Goal: Task Accomplishment & Management: Use online tool/utility

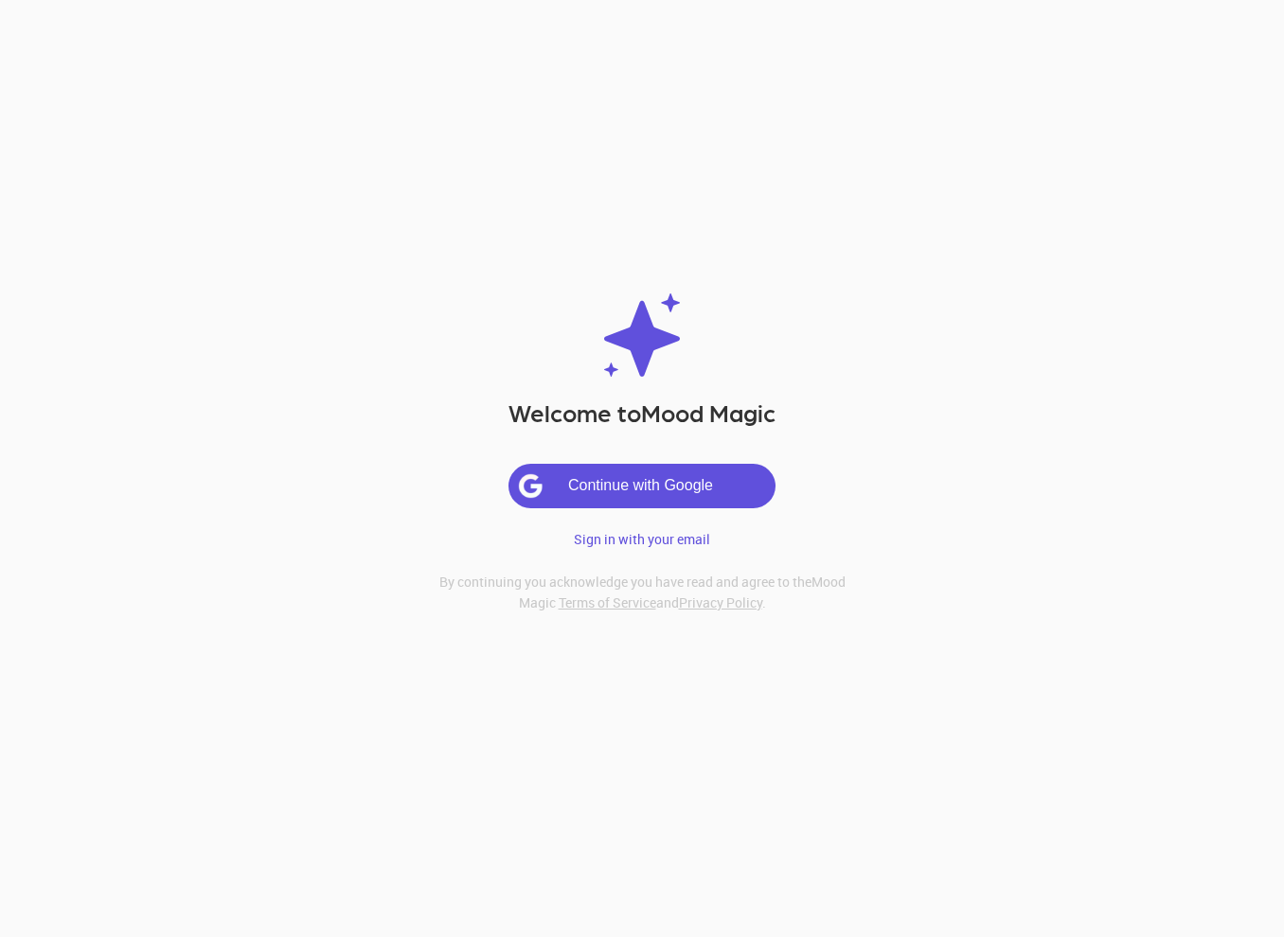
click at [645, 485] on button "Continue with Google" at bounding box center [641, 486] width 265 height 43
click at [643, 534] on p "Sign in with your email" at bounding box center [642, 539] width 136 height 19
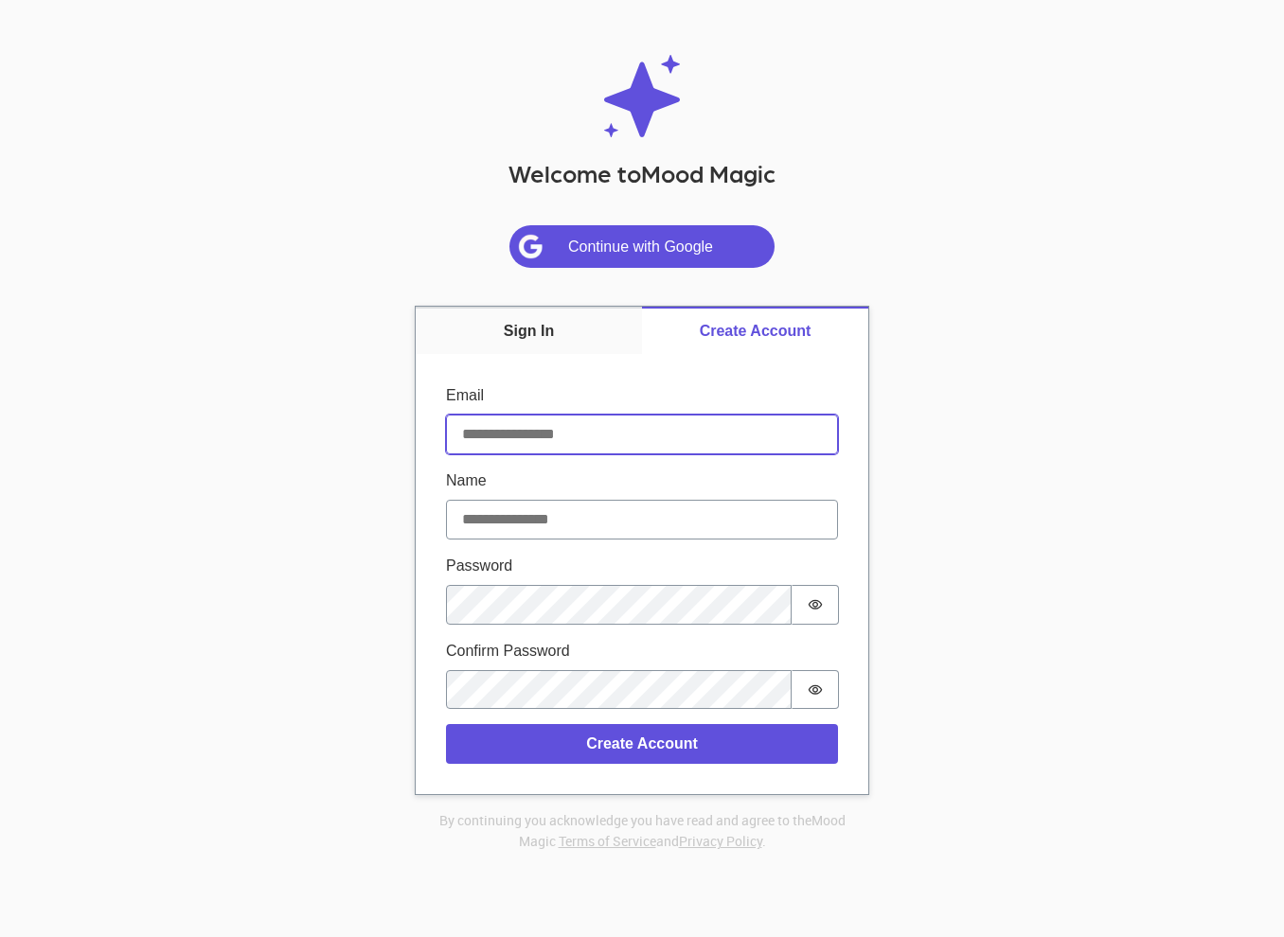
click at [612, 429] on input "Email" at bounding box center [642, 435] width 392 height 40
type input "**********"
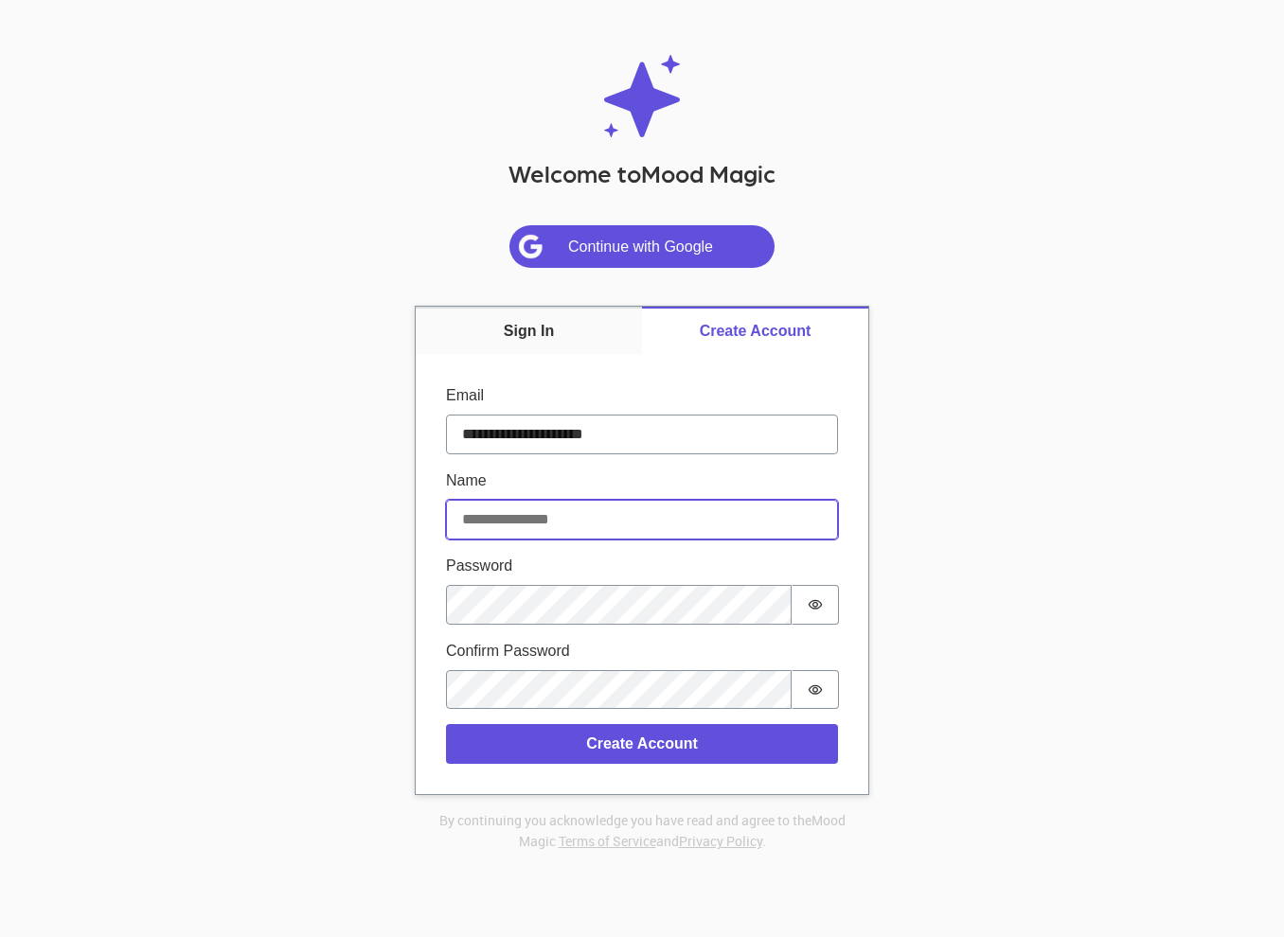
type input "***"
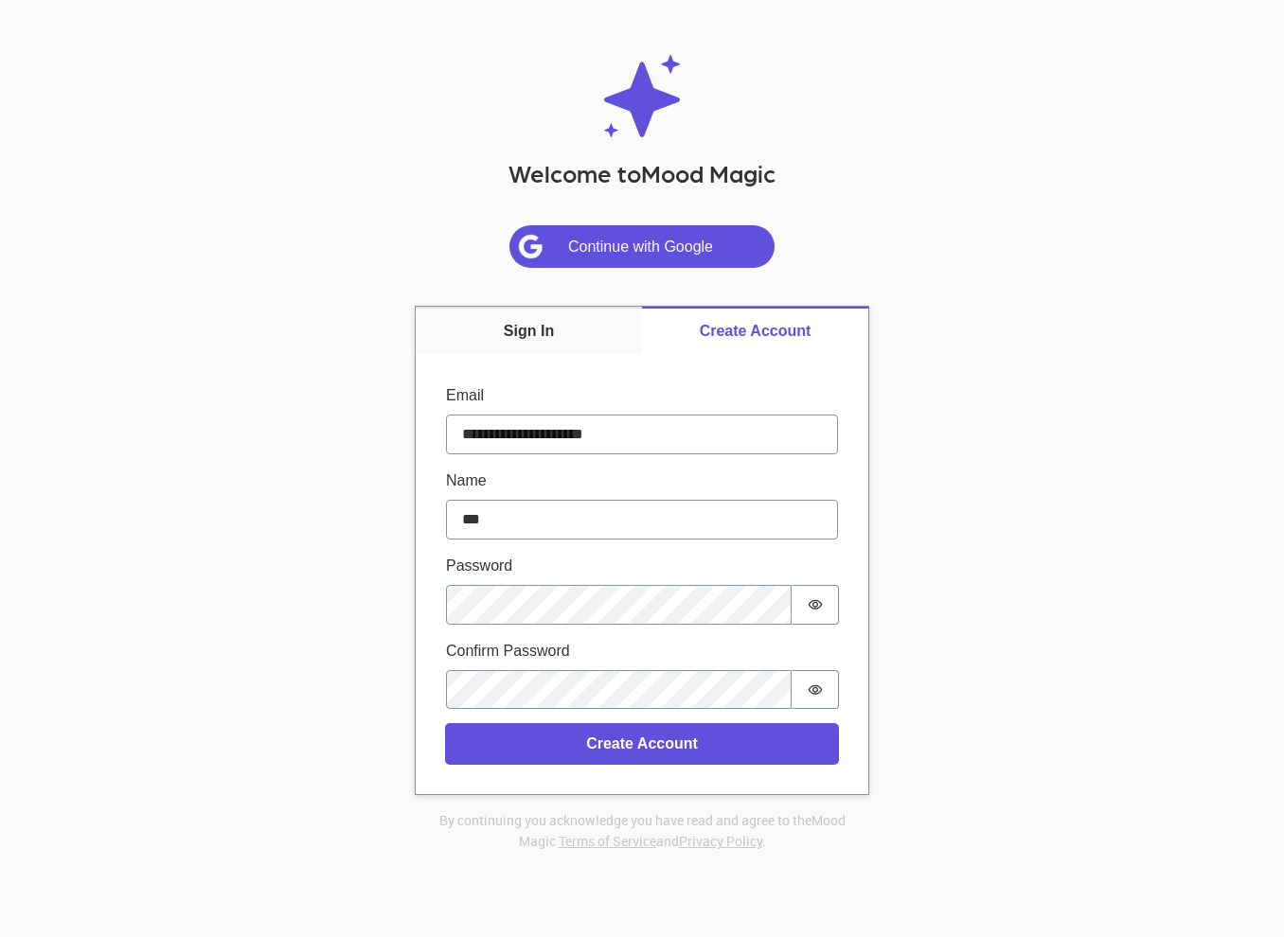
click at [660, 754] on button "Create Account" at bounding box center [642, 744] width 392 height 40
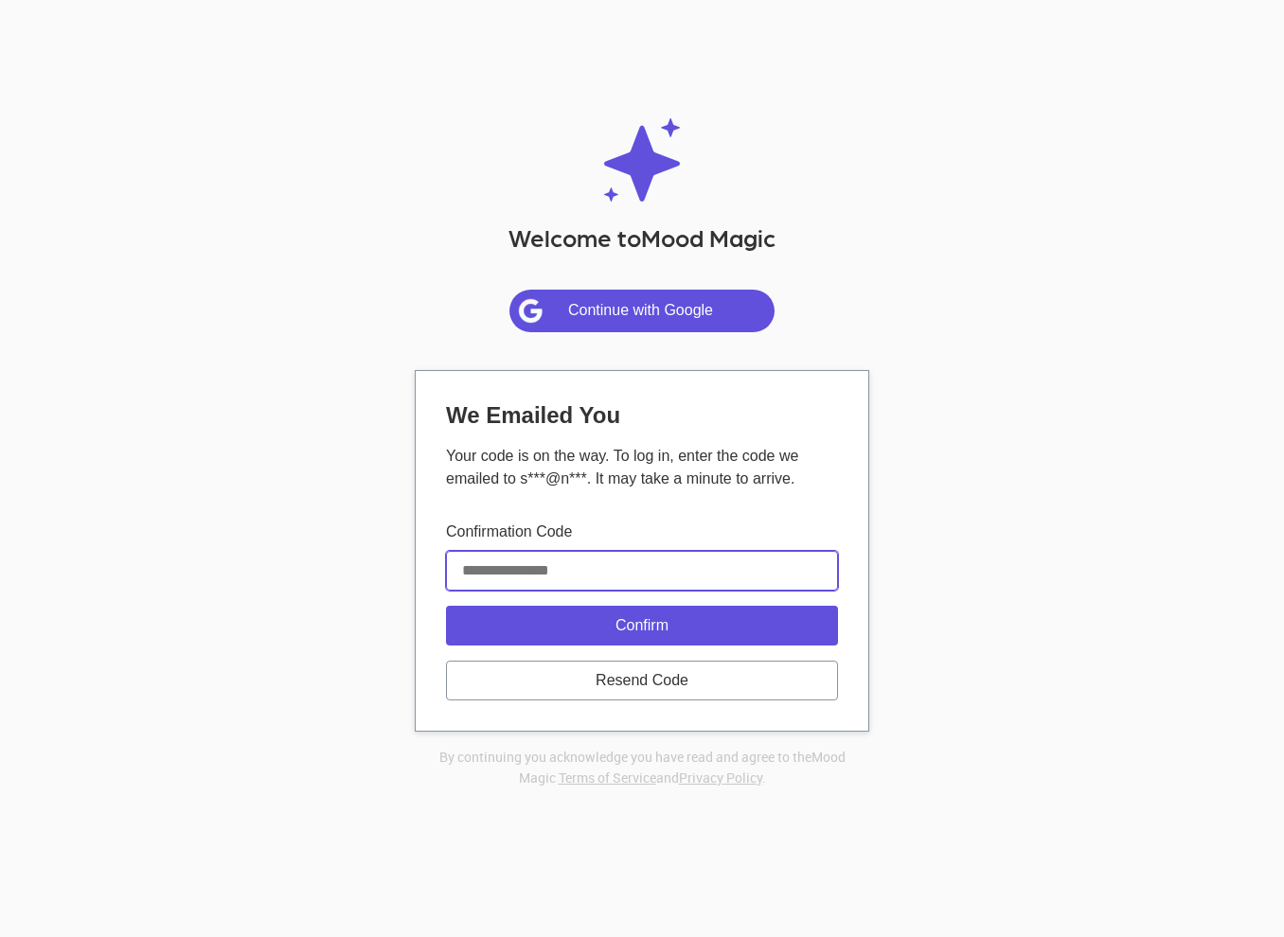
click at [564, 575] on input "Confirmation Code" at bounding box center [642, 571] width 392 height 40
click at [800, 468] on p "Your code is on the way. To log in, enter the code we emailed to s***@n***. It …" at bounding box center [642, 467] width 392 height 45
click at [708, 560] on input "Confirmation Code" at bounding box center [642, 571] width 392 height 40
paste input "******"
type input "******"
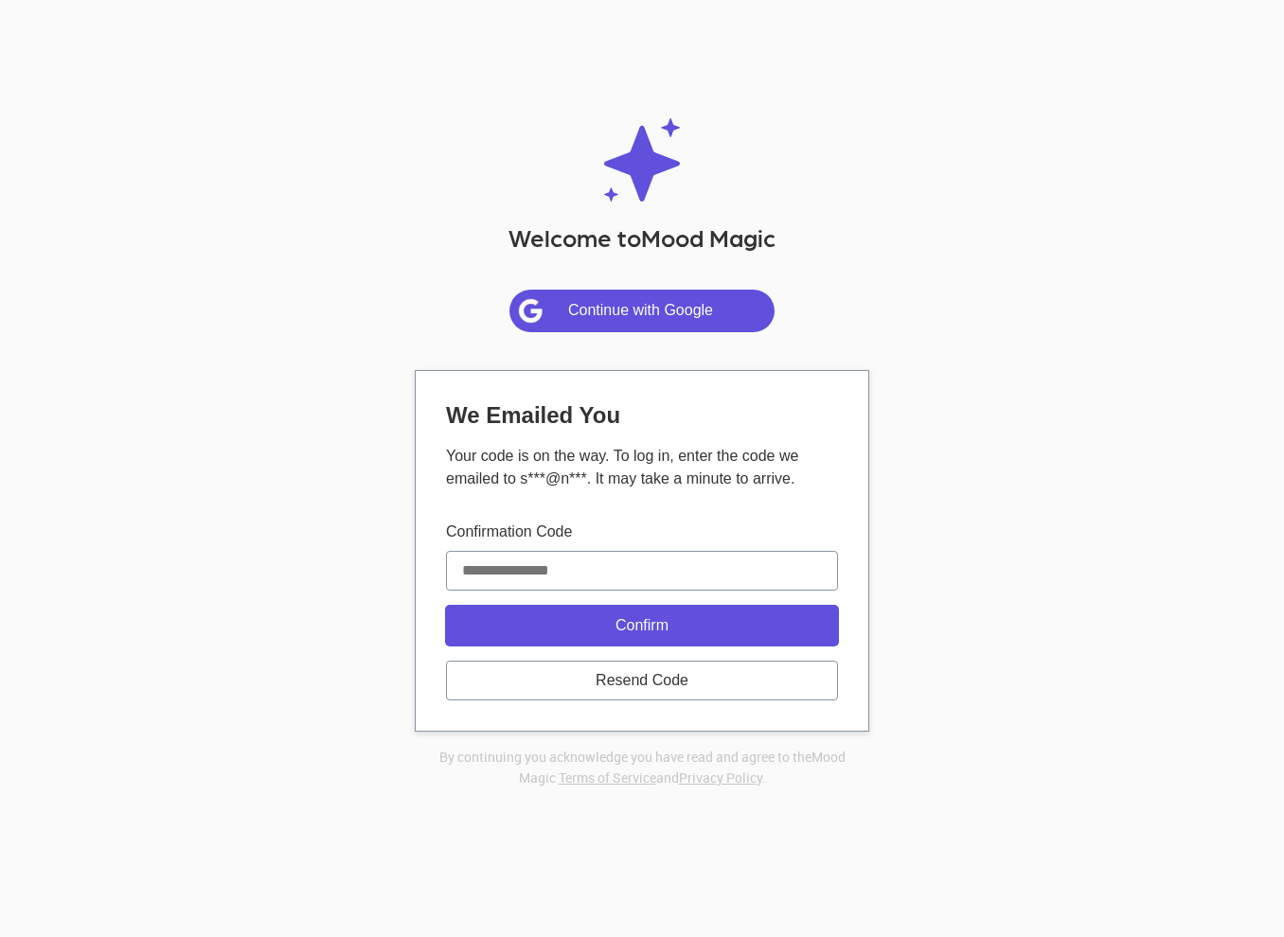
click at [693, 614] on button "Confirm" at bounding box center [642, 626] width 392 height 40
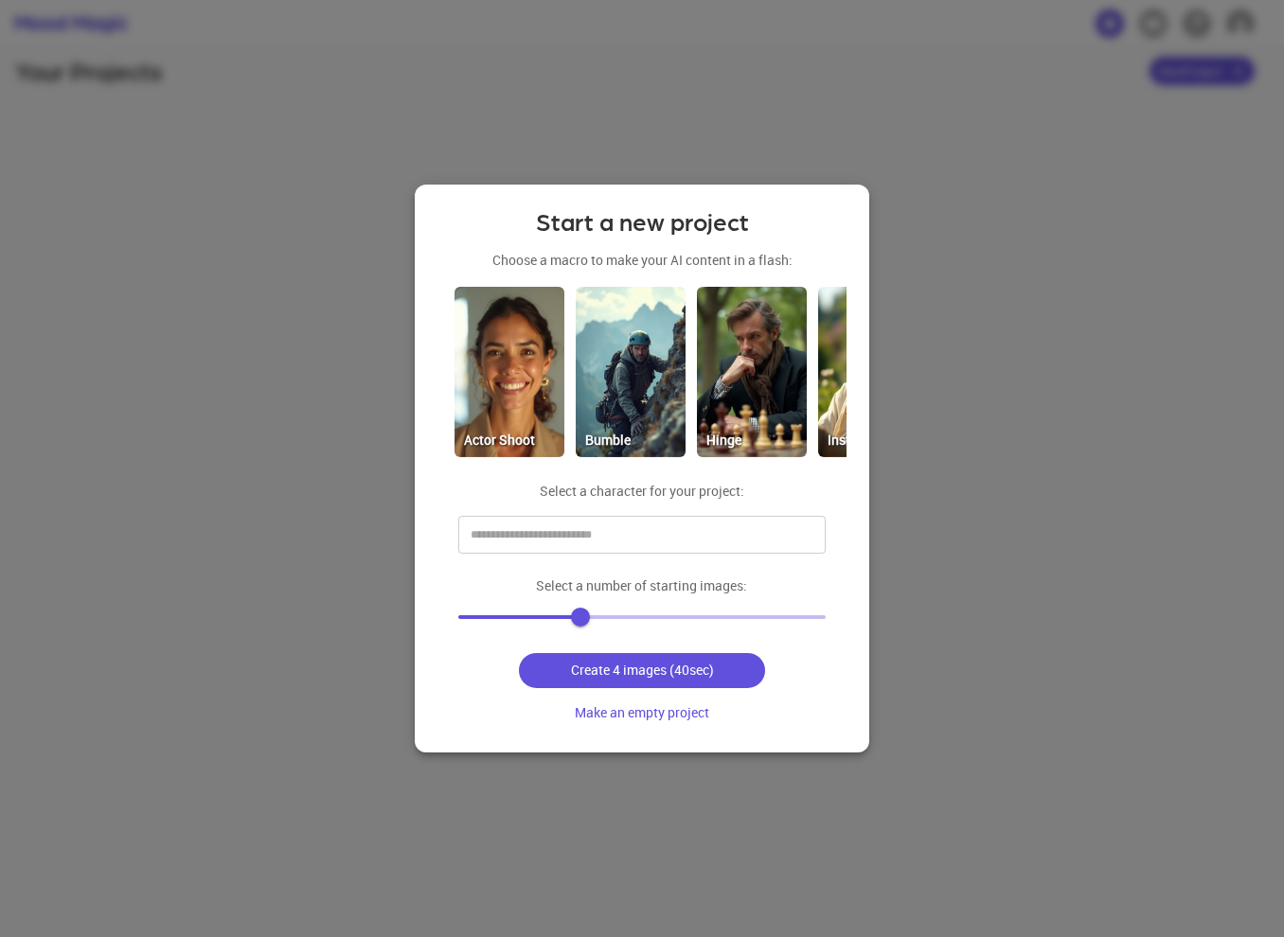
click at [894, 311] on div at bounding box center [642, 468] width 1284 height 937
click at [638, 527] on input "text" at bounding box center [628, 535] width 324 height 30
click at [814, 478] on div "Start a new project Choose a macro to make your AI content in a flash: Actor Sh…" at bounding box center [642, 469] width 454 height 568
click at [630, 667] on button "Create 4 images (40sec)" at bounding box center [641, 670] width 245 height 35
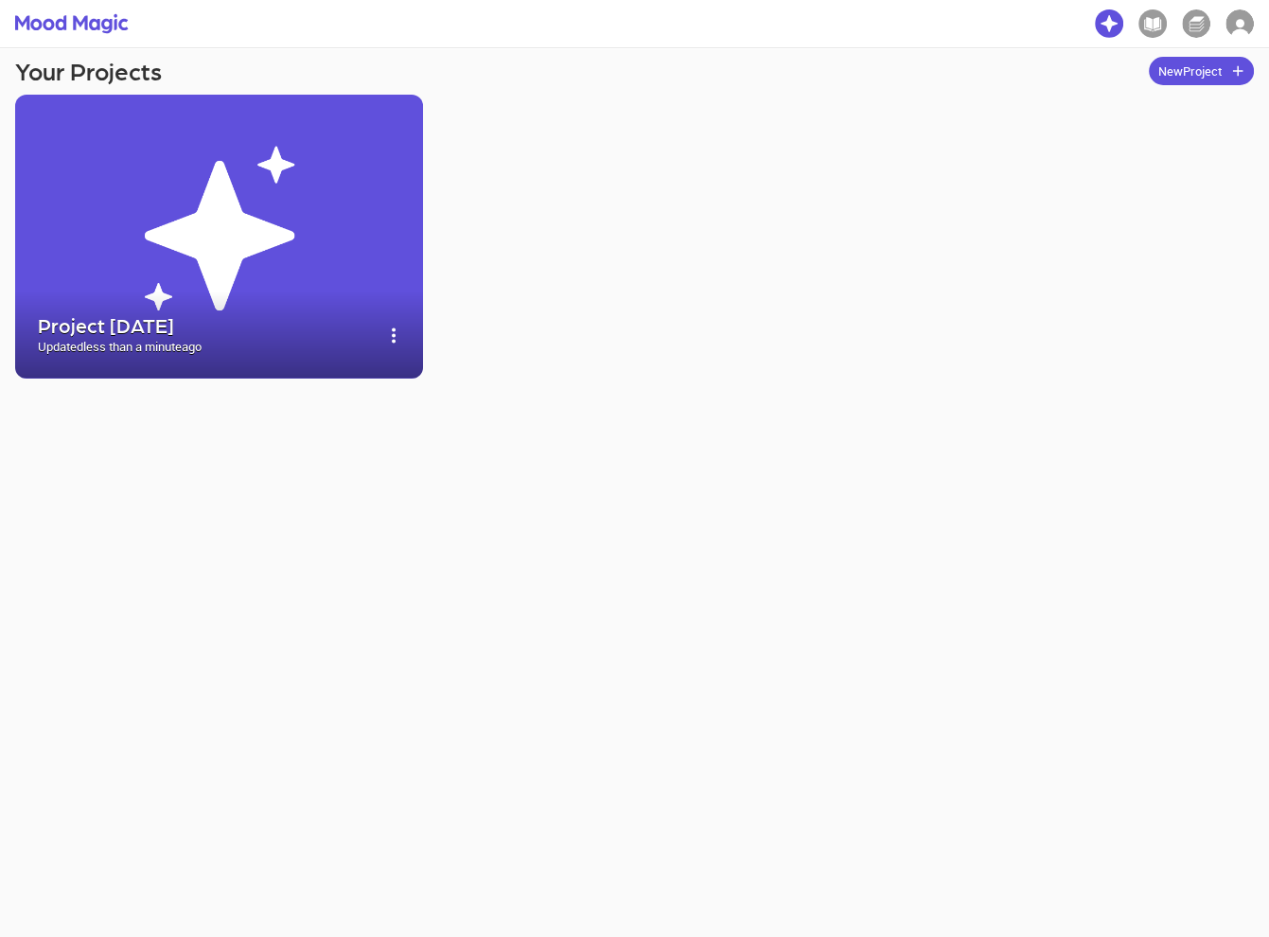
click at [155, 207] on img at bounding box center [219, 237] width 408 height 284
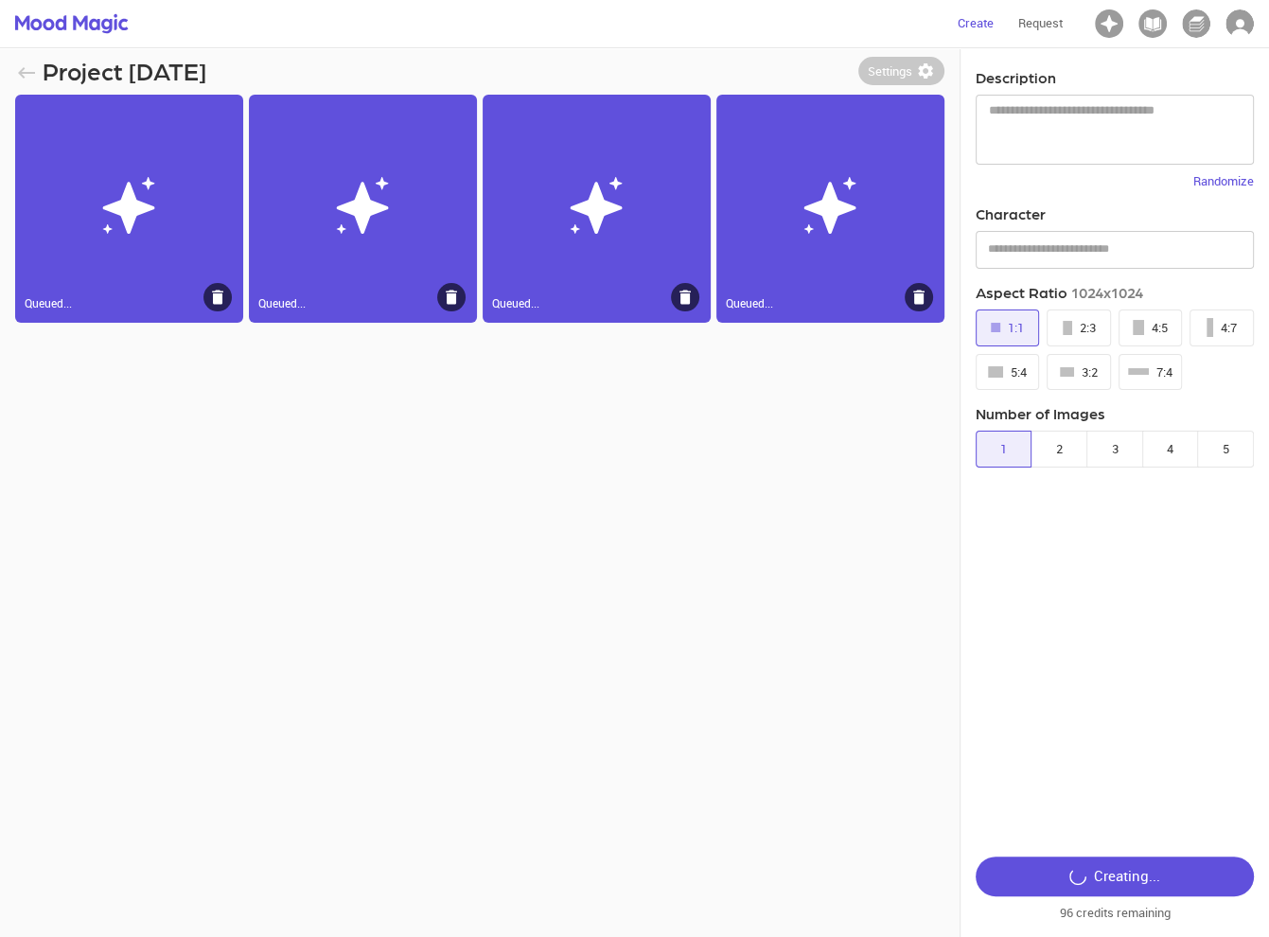
click at [914, 292] on icon at bounding box center [919, 297] width 11 height 14
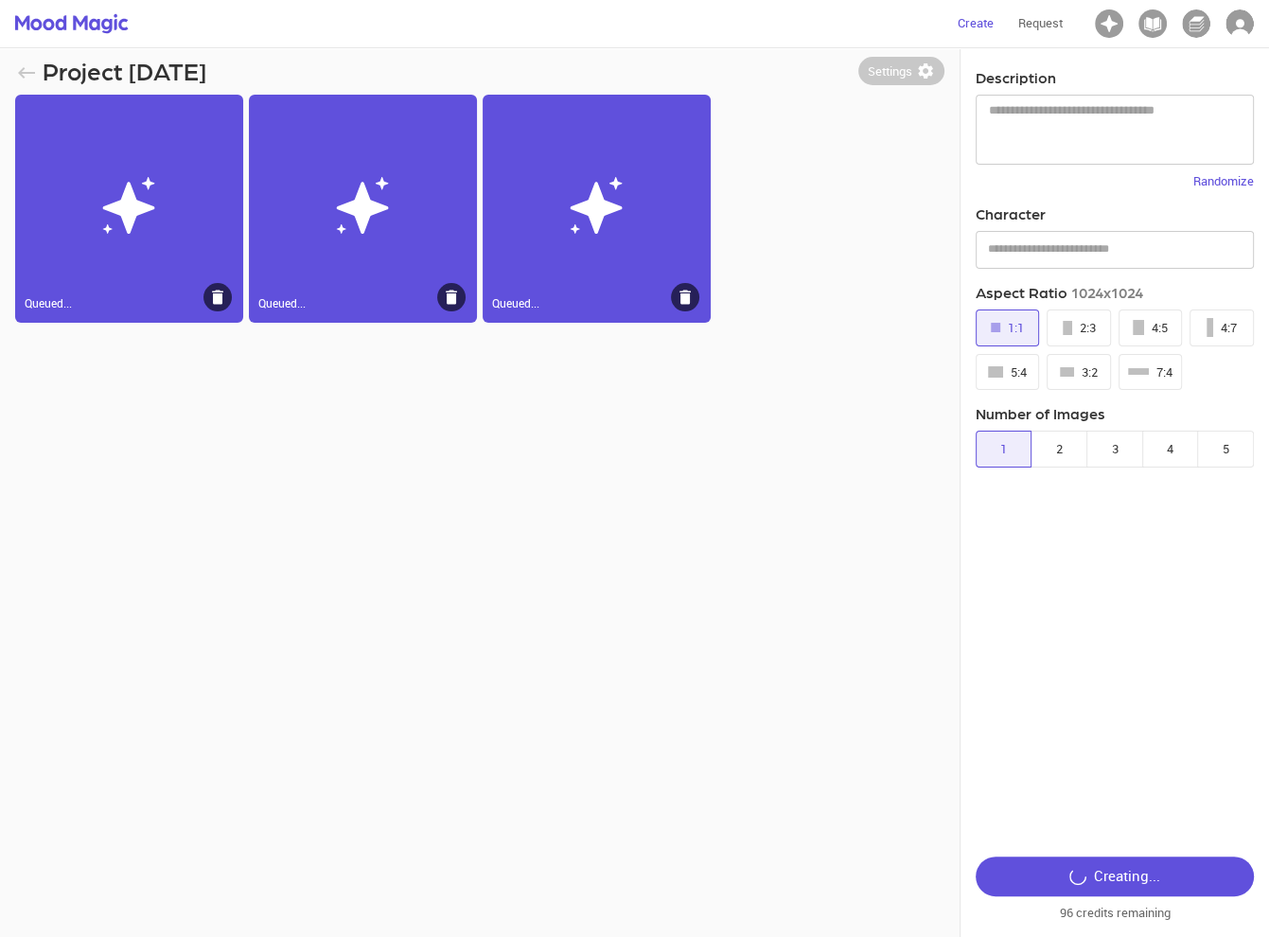
click at [703, 288] on div "Queued..." at bounding box center [597, 209] width 228 height 228
click at [685, 292] on icon at bounding box center [685, 297] width 11 height 14
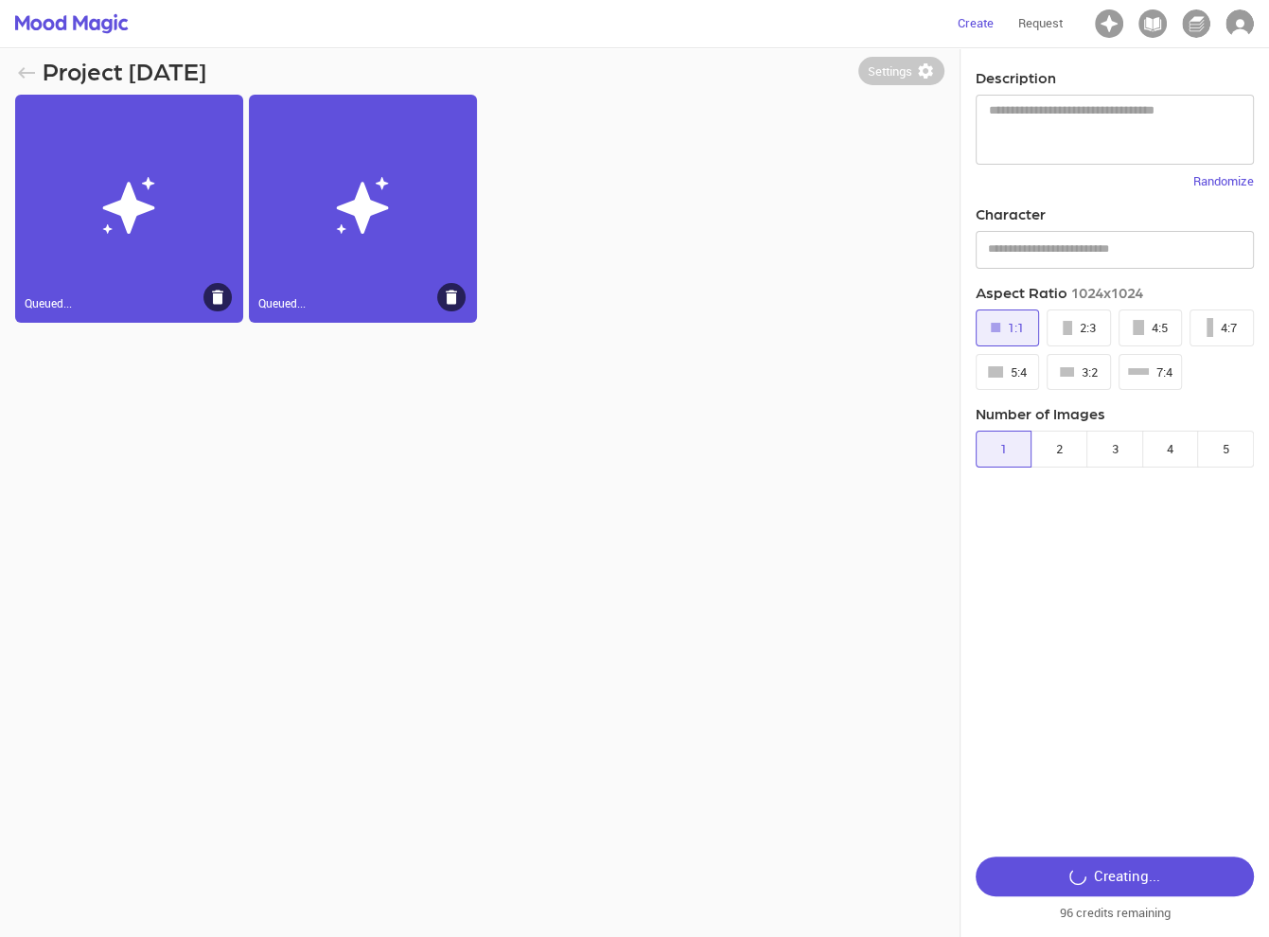
click at [433, 285] on div "Queued..." at bounding box center [363, 209] width 228 height 228
click at [449, 296] on icon at bounding box center [451, 297] width 11 height 14
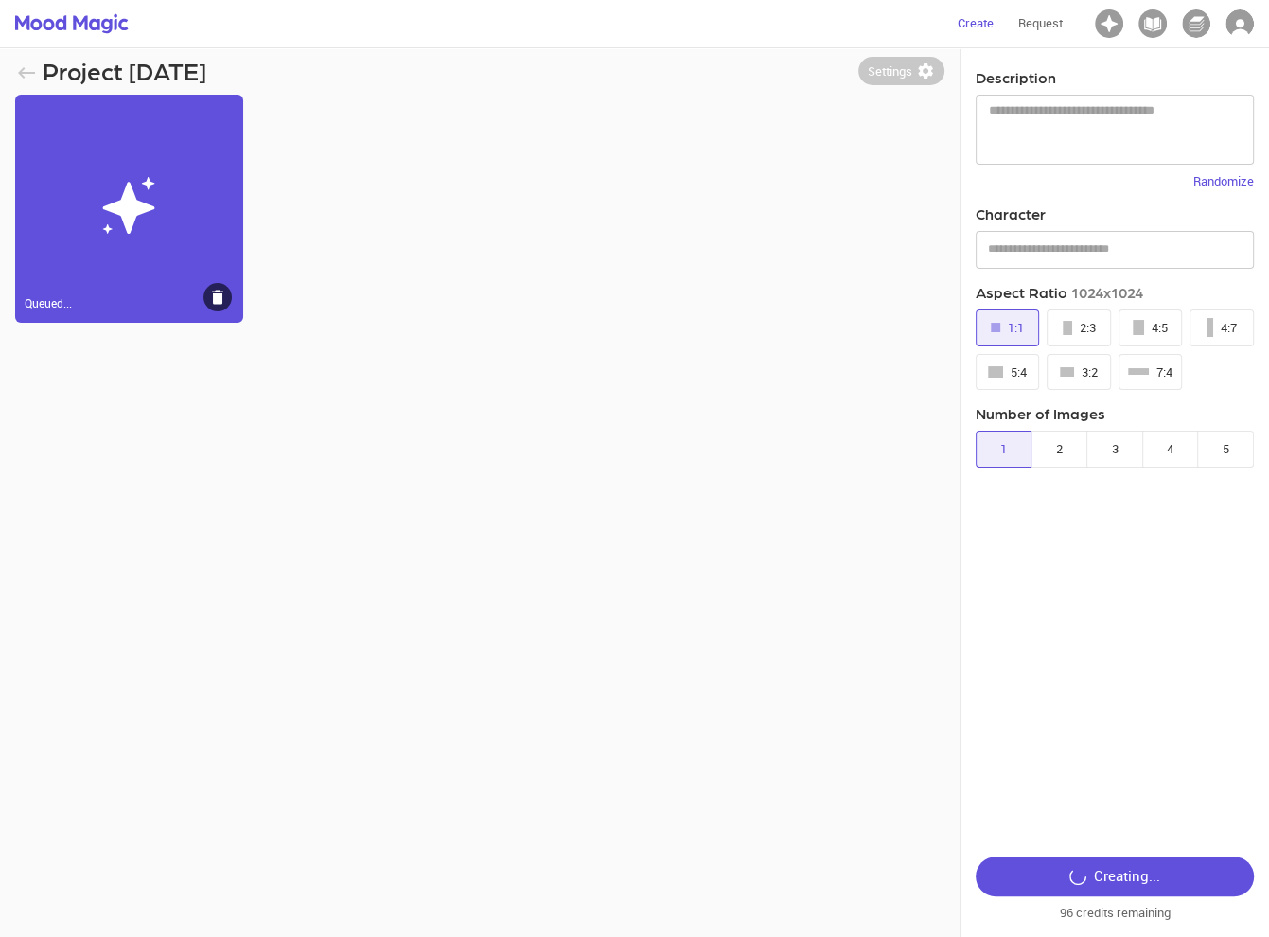
click at [236, 296] on div "Queued..." at bounding box center [129, 209] width 228 height 228
click at [197, 296] on div "Queued..." at bounding box center [129, 209] width 228 height 228
click at [27, 69] on icon "button" at bounding box center [26, 73] width 23 height 23
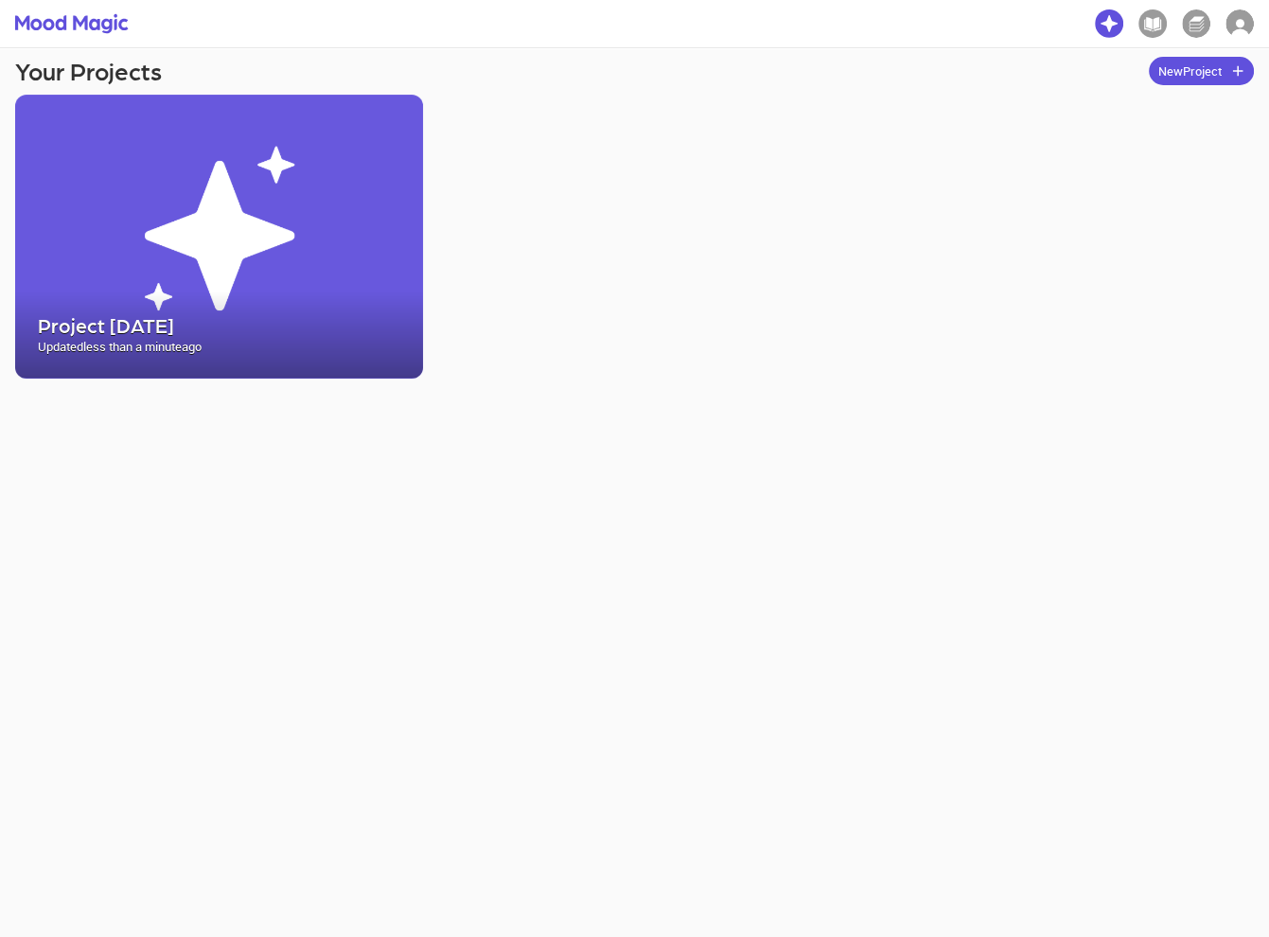
click at [1191, 69] on button "New Project" at bounding box center [1201, 71] width 105 height 29
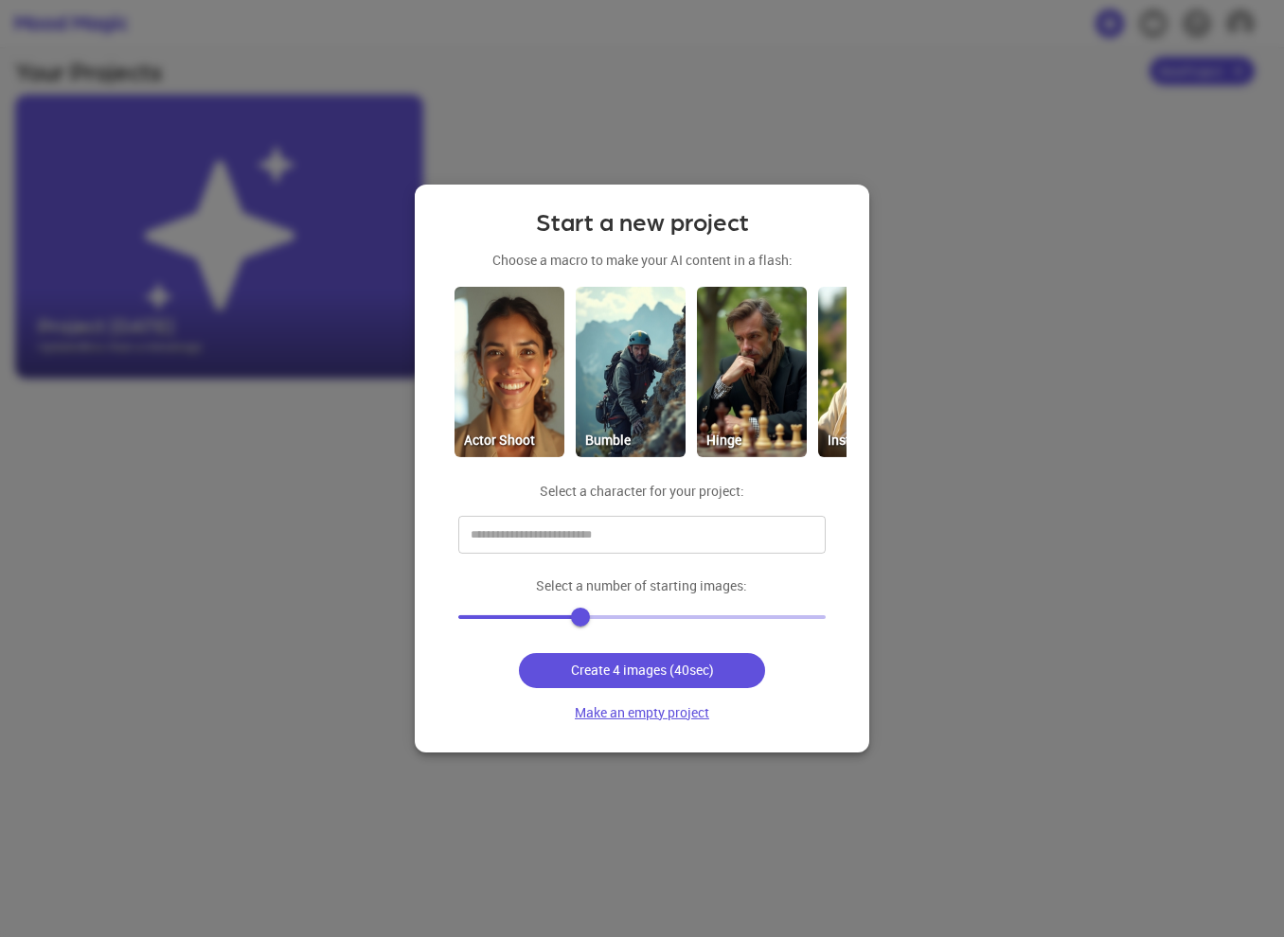
click at [608, 715] on button "Make an empty project" at bounding box center [642, 713] width 150 height 35
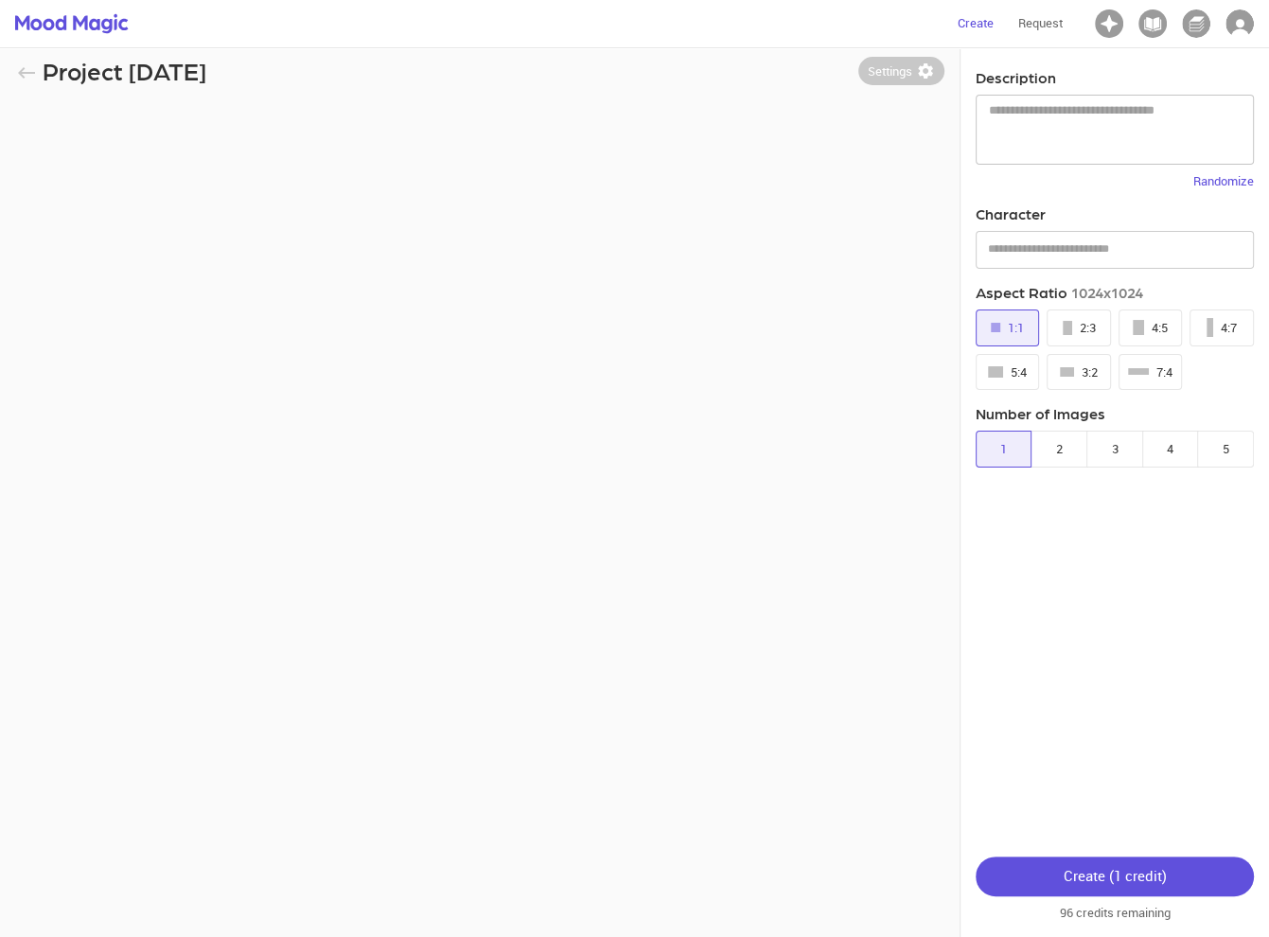
click at [1109, 120] on textarea at bounding box center [1115, 129] width 252 height 54
click at [1056, 251] on input "text" at bounding box center [1101, 250] width 234 height 30
click at [1051, 146] on textarea at bounding box center [1115, 129] width 252 height 54
click at [913, 78] on button "Settings" at bounding box center [902, 71] width 86 height 29
click at [1043, 27] on p "Request" at bounding box center [1041, 23] width 44 height 19
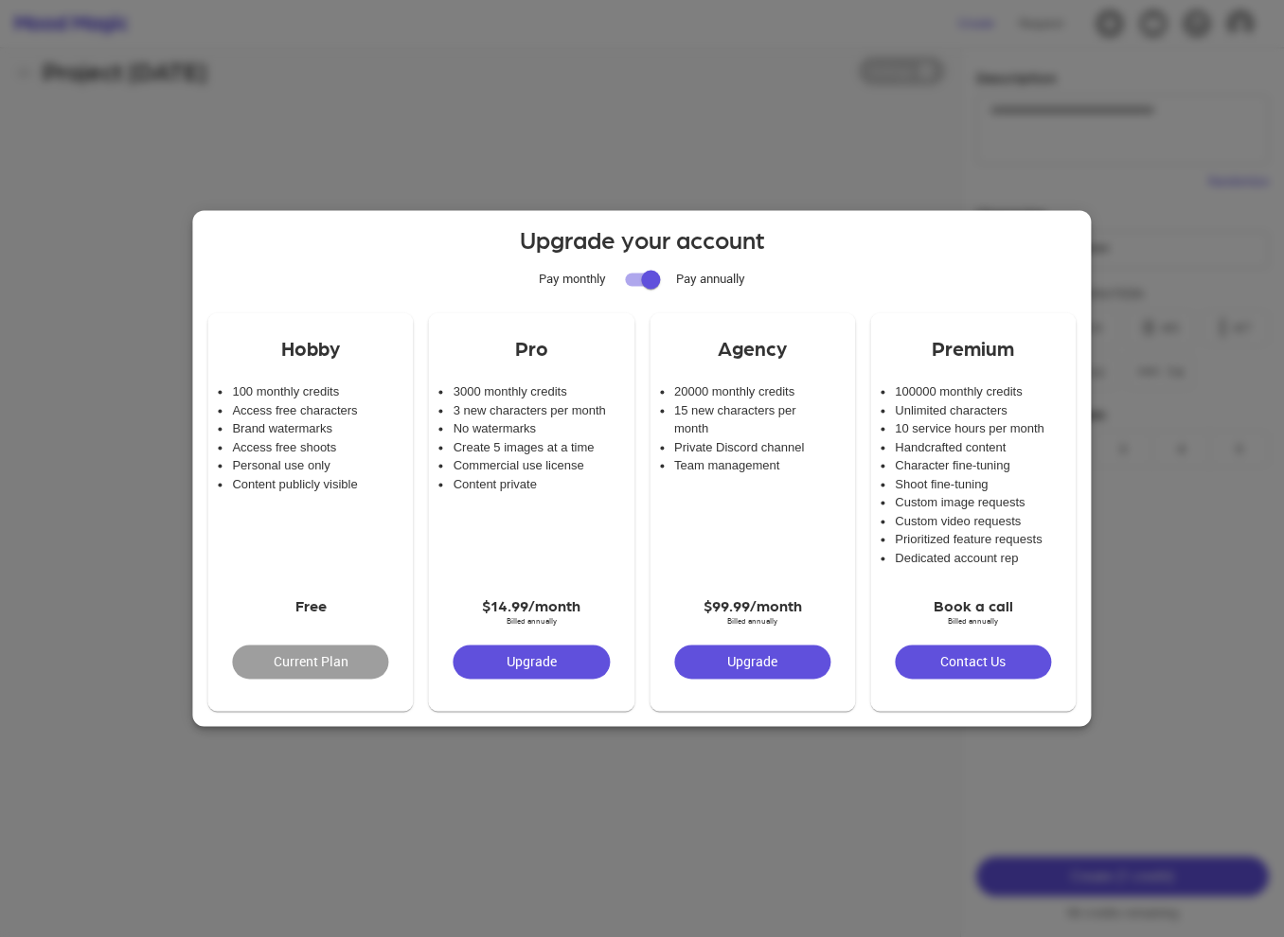
click at [1040, 81] on div at bounding box center [642, 468] width 1284 height 937
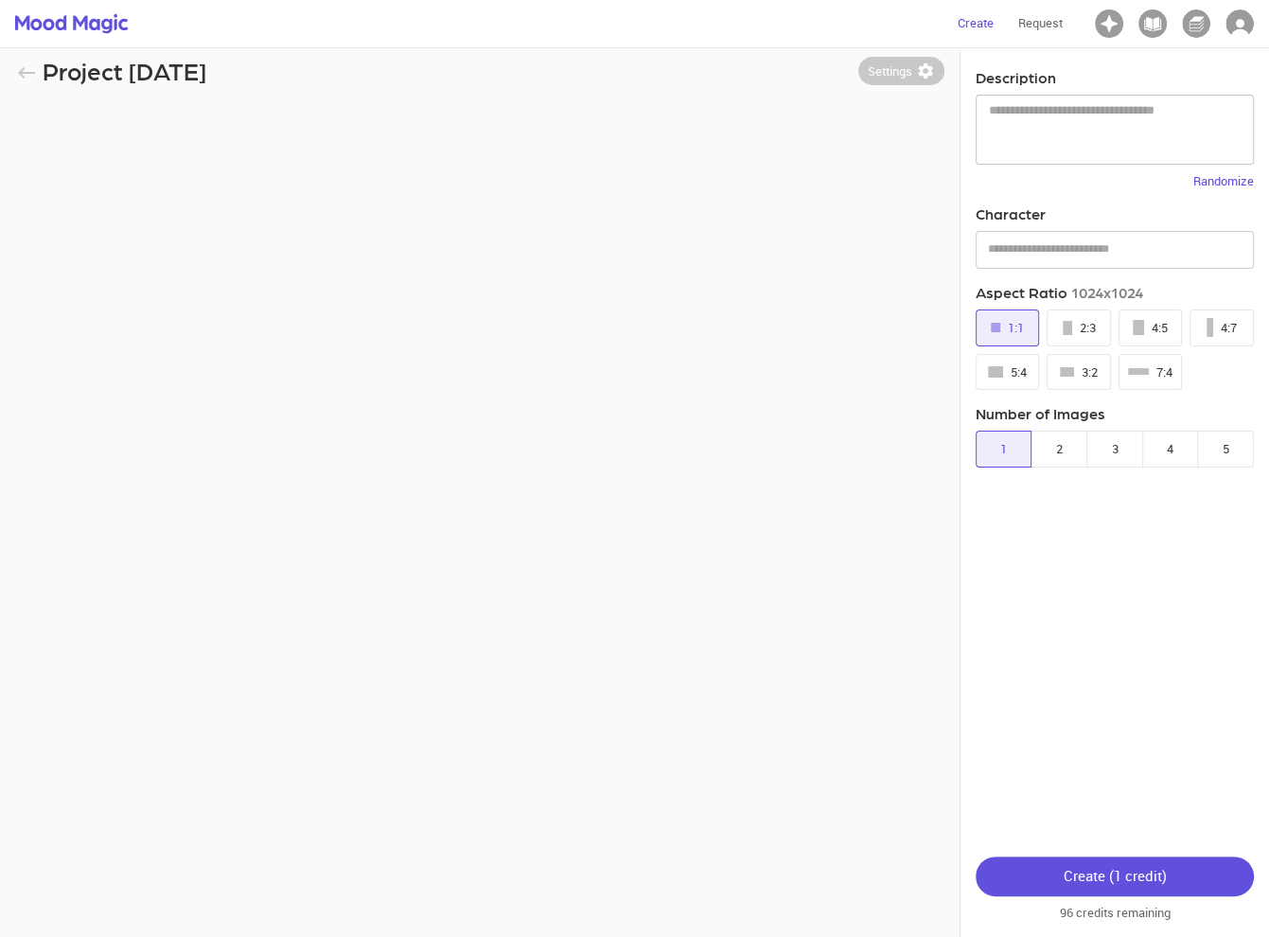
click at [1208, 186] on p "Randomize" at bounding box center [1224, 181] width 61 height 19
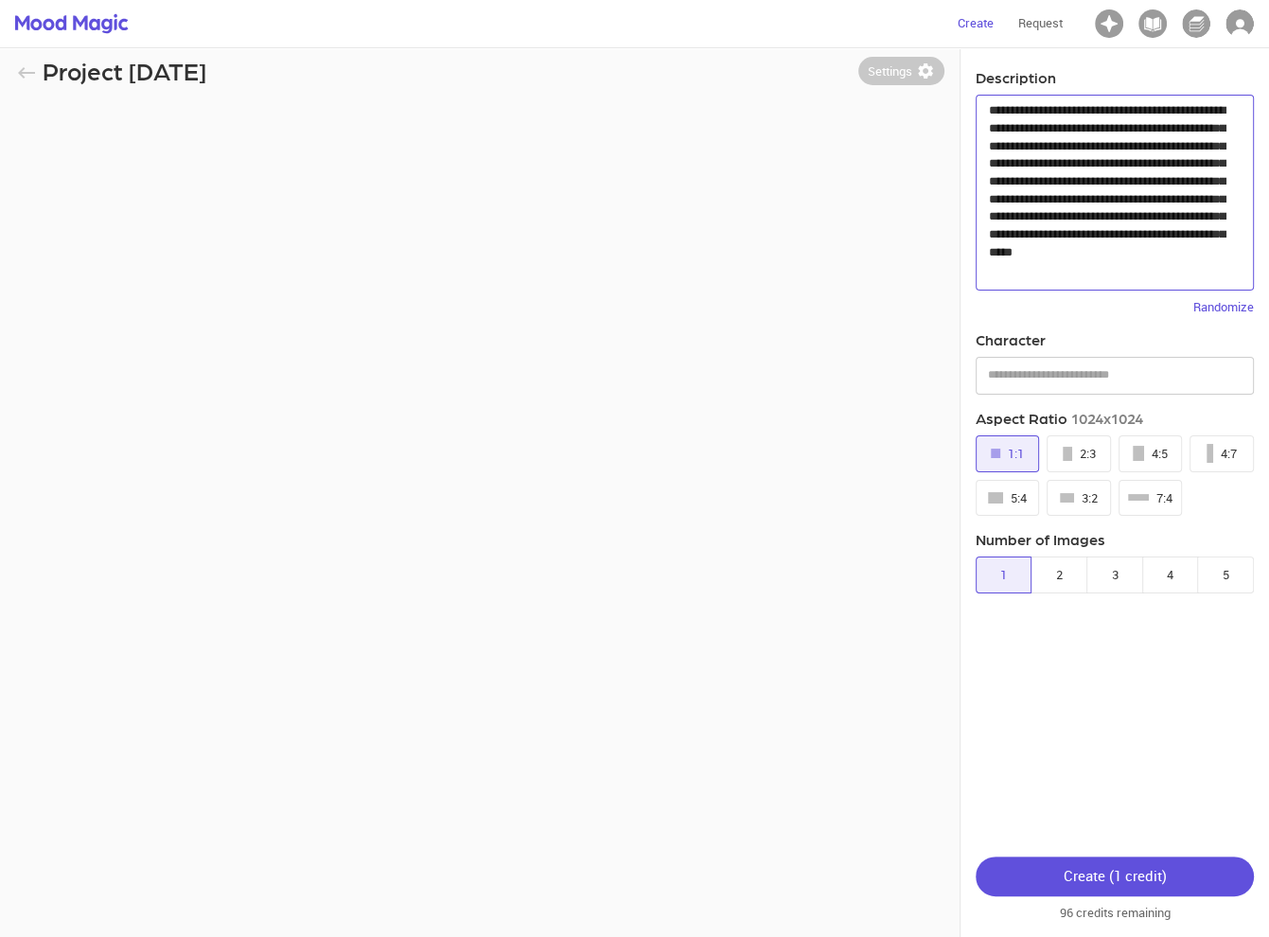
scroll to position [14, 0]
drag, startPoint x: 992, startPoint y: 104, endPoint x: 1272, endPoint y: 270, distance: 325.5
click at [1269, 270] on html "**********" at bounding box center [634, 492] width 1269 height 985
type textarea "*"
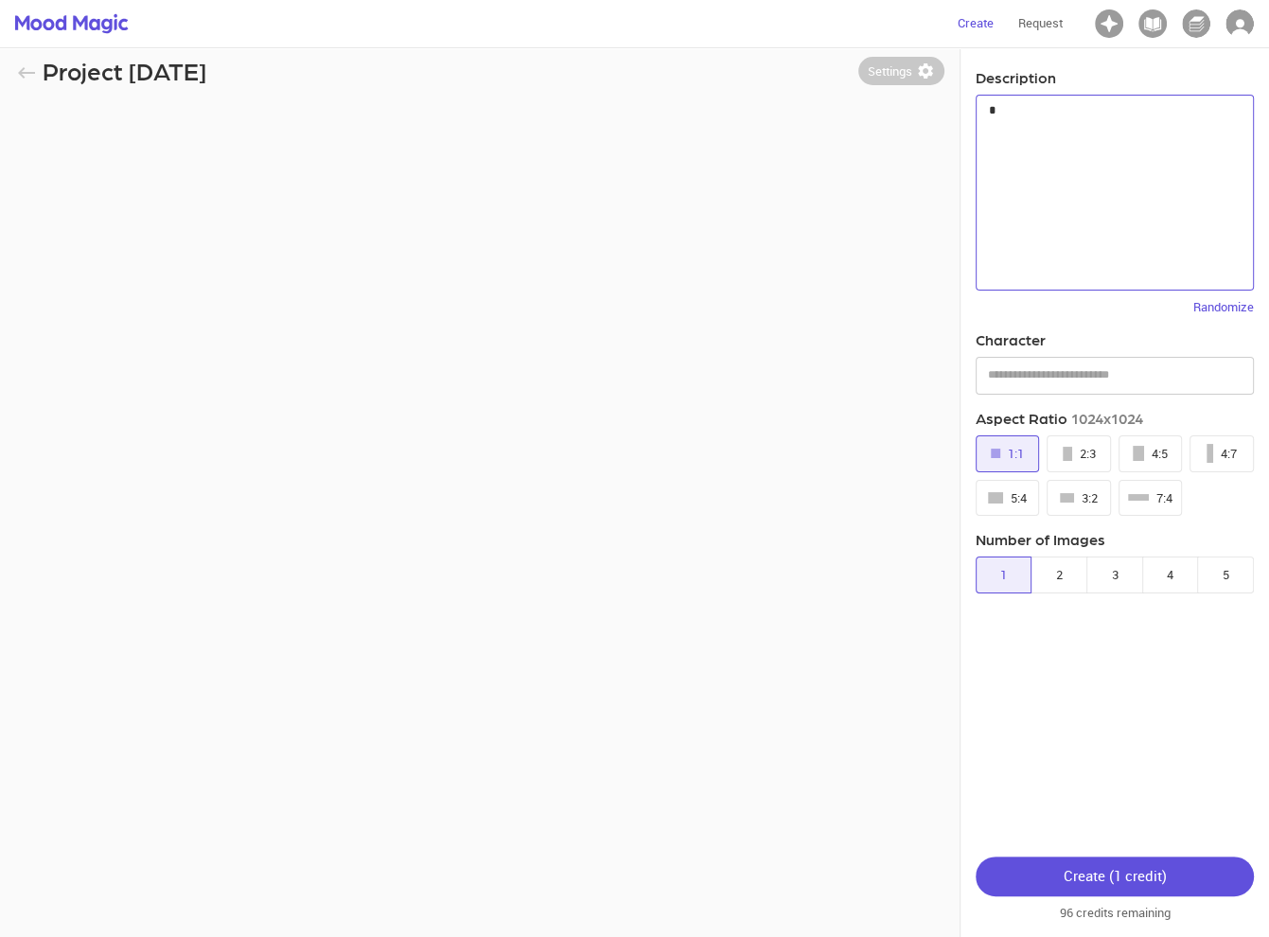
scroll to position [0, 0]
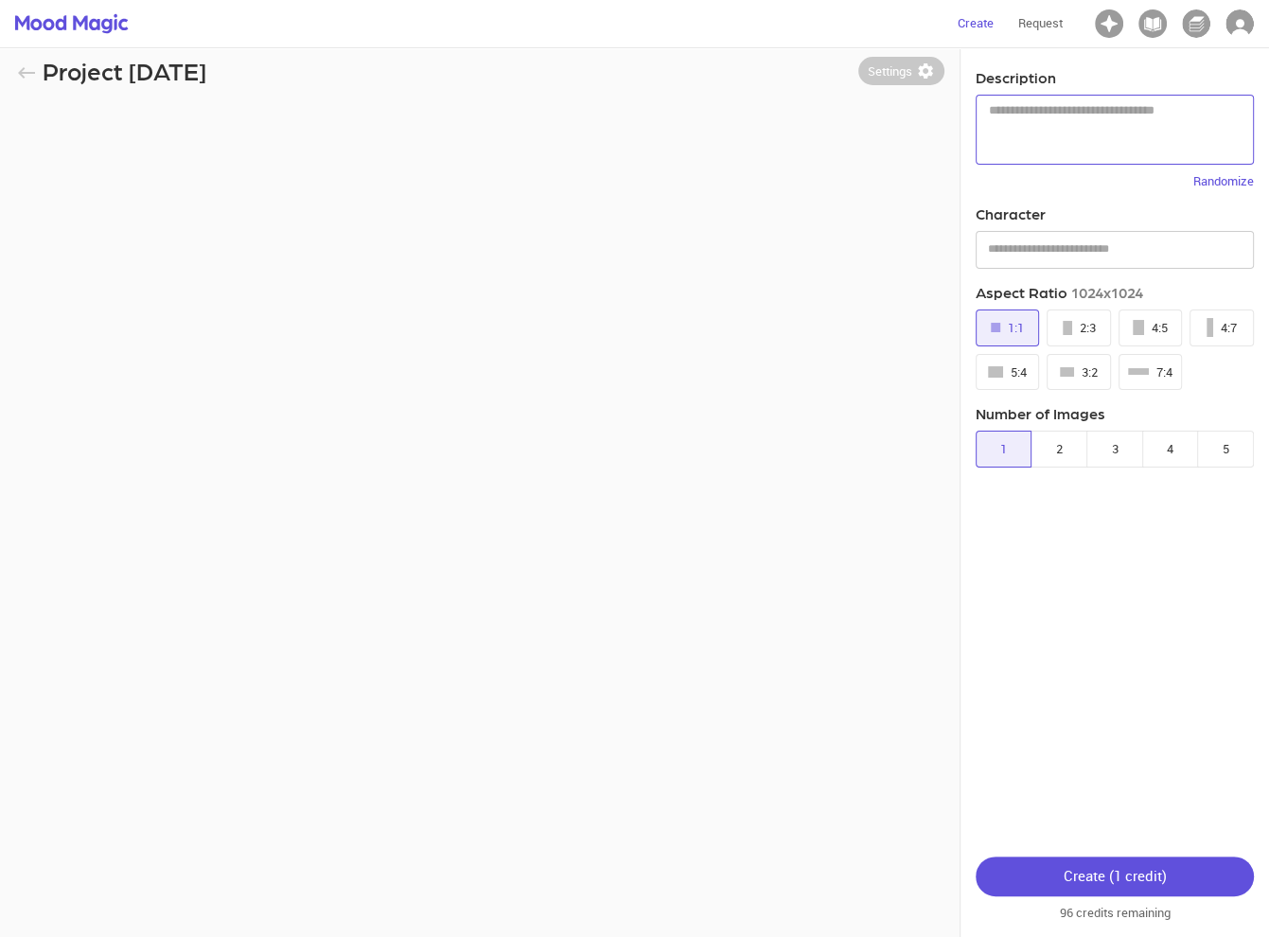
drag, startPoint x: 566, startPoint y: 300, endPoint x: 417, endPoint y: 207, distance: 176.0
click at [534, 274] on div "Project [DATE] Settings Description * ​ Randomize Character ​ Aspect Ratio 1024…" at bounding box center [634, 515] width 1239 height 937
